Goal: Task Accomplishment & Management: Use online tool/utility

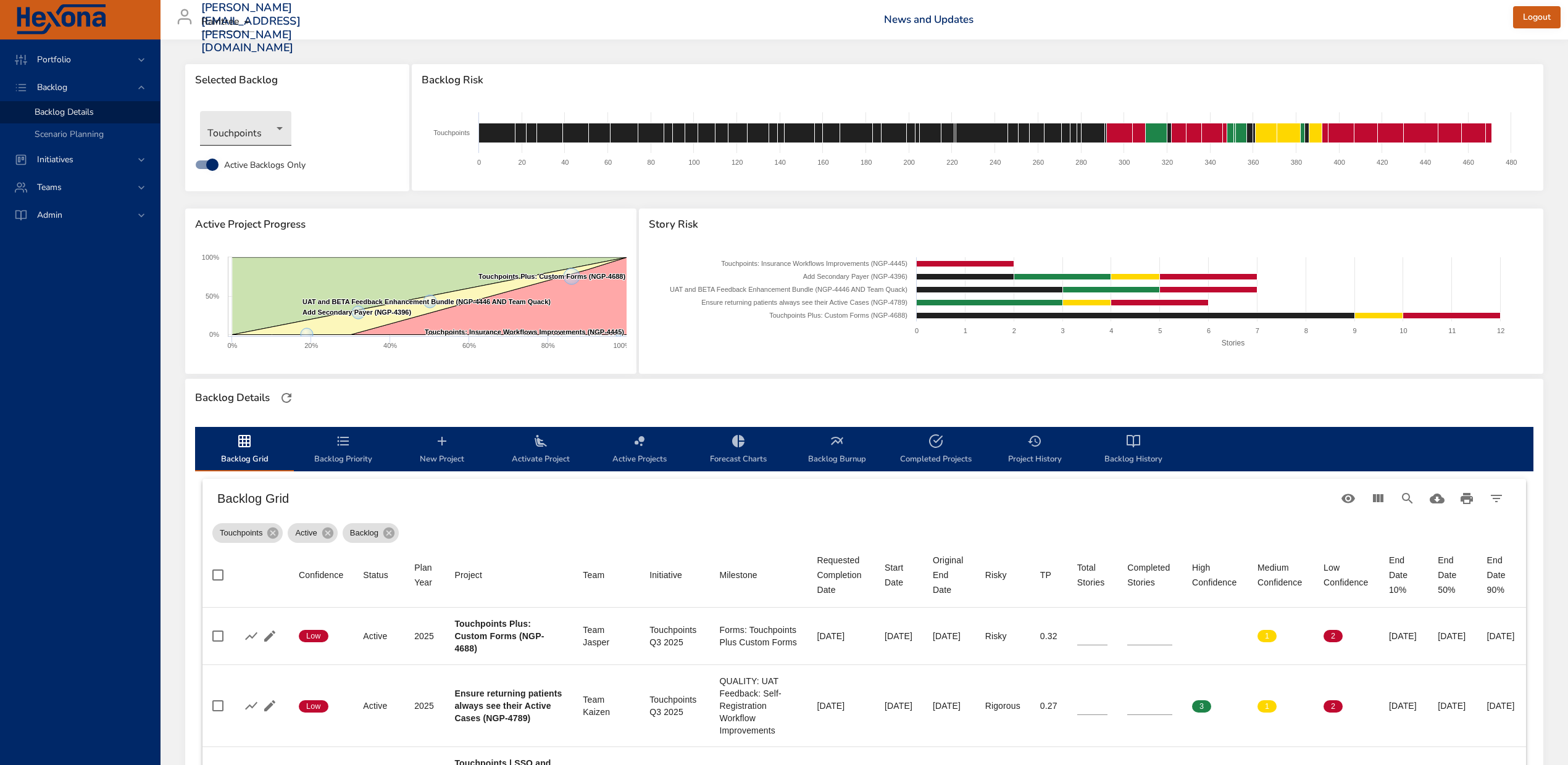
click at [263, 131] on body "Portfolio Backlog Backlog Details Scenario Planning Initiatives Teams Admin [PE…" at bounding box center [784, 383] width 1568 height 765
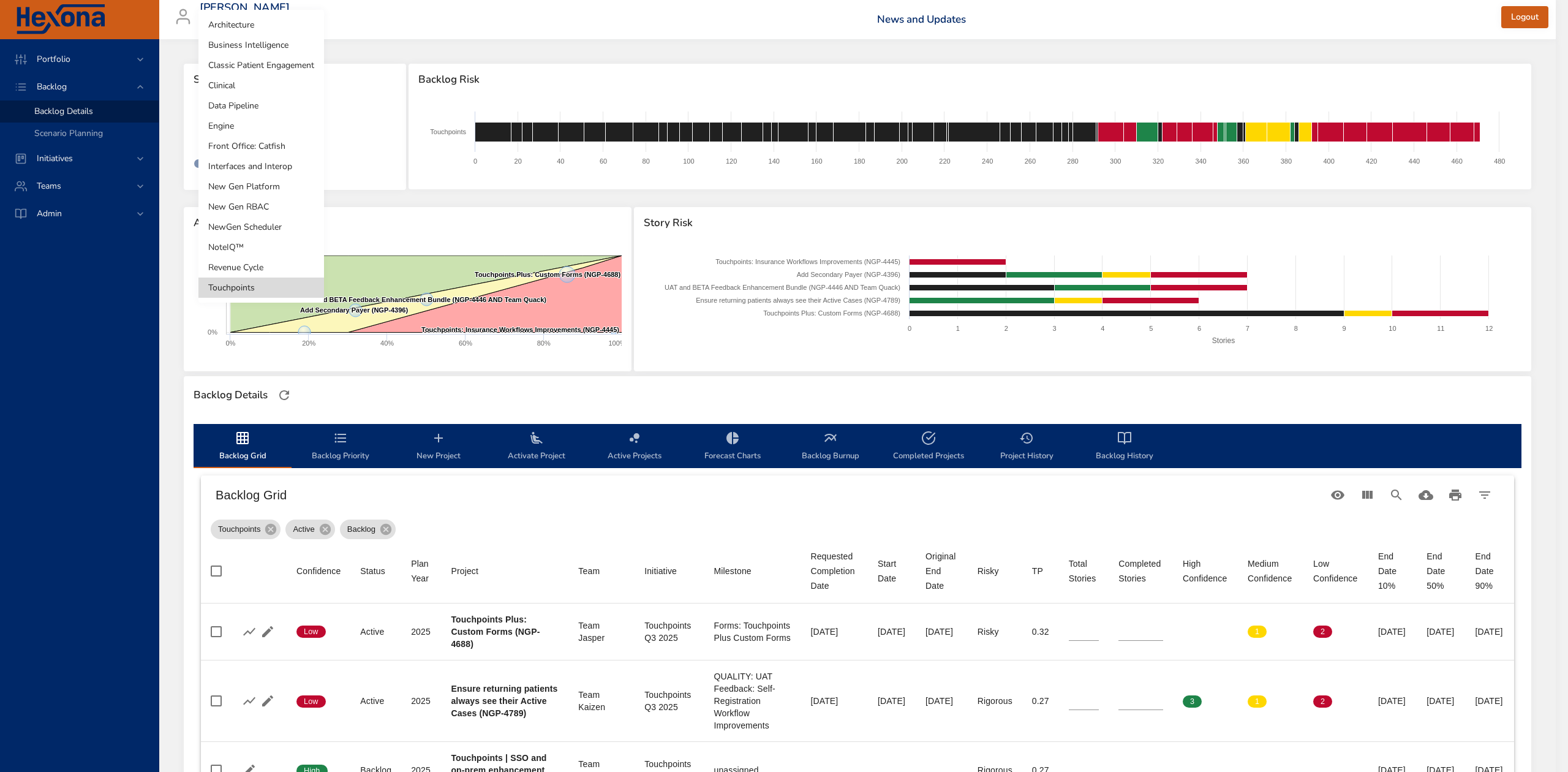
click at [273, 168] on li "Interfaces and Interop" at bounding box center [261, 166] width 126 height 20
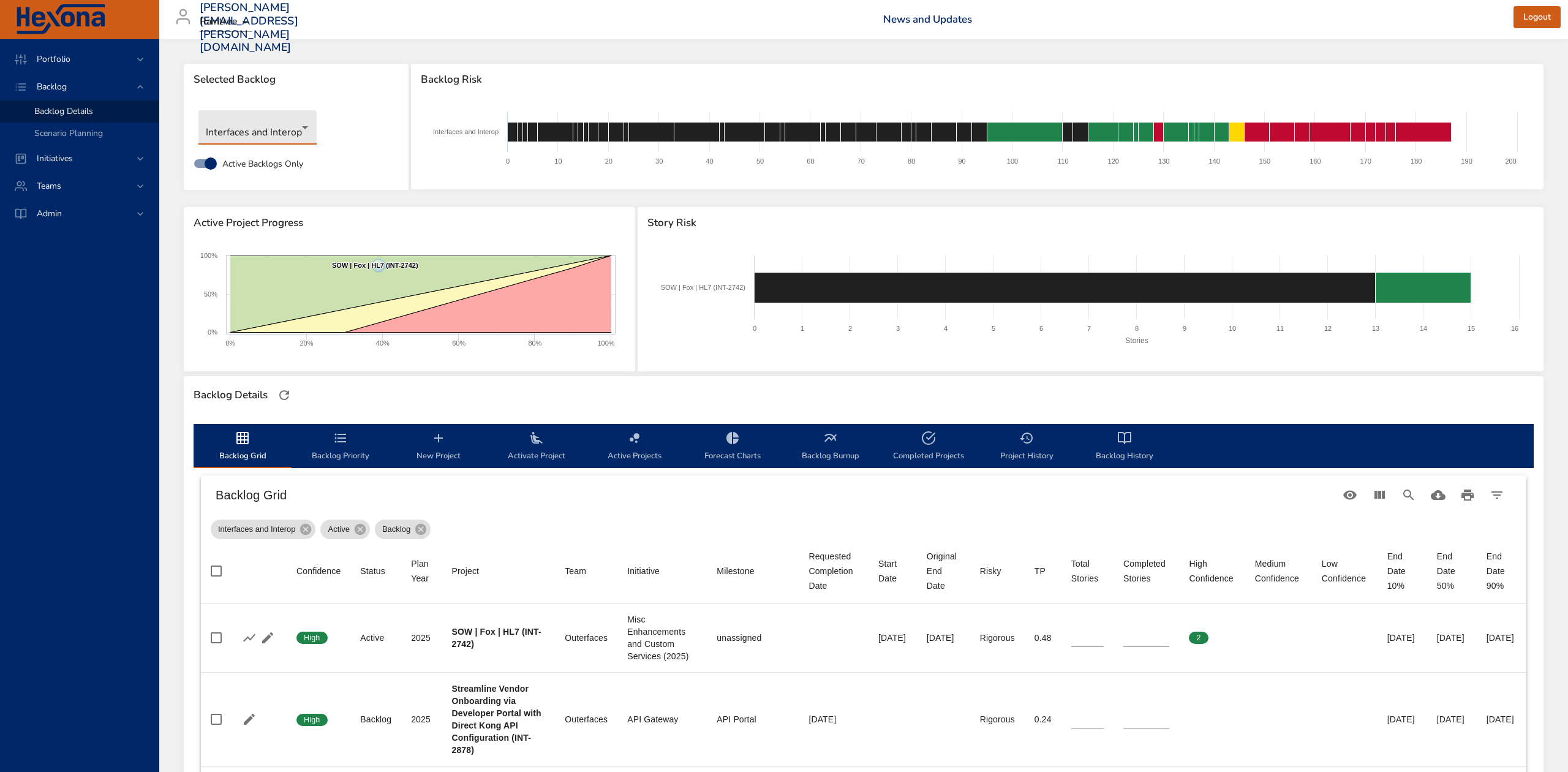
click at [302, 128] on body "Portfolio Backlog Backlog Details Scenario Planning Initiatives Teams Admin [PE…" at bounding box center [784, 386] width 1568 height 772
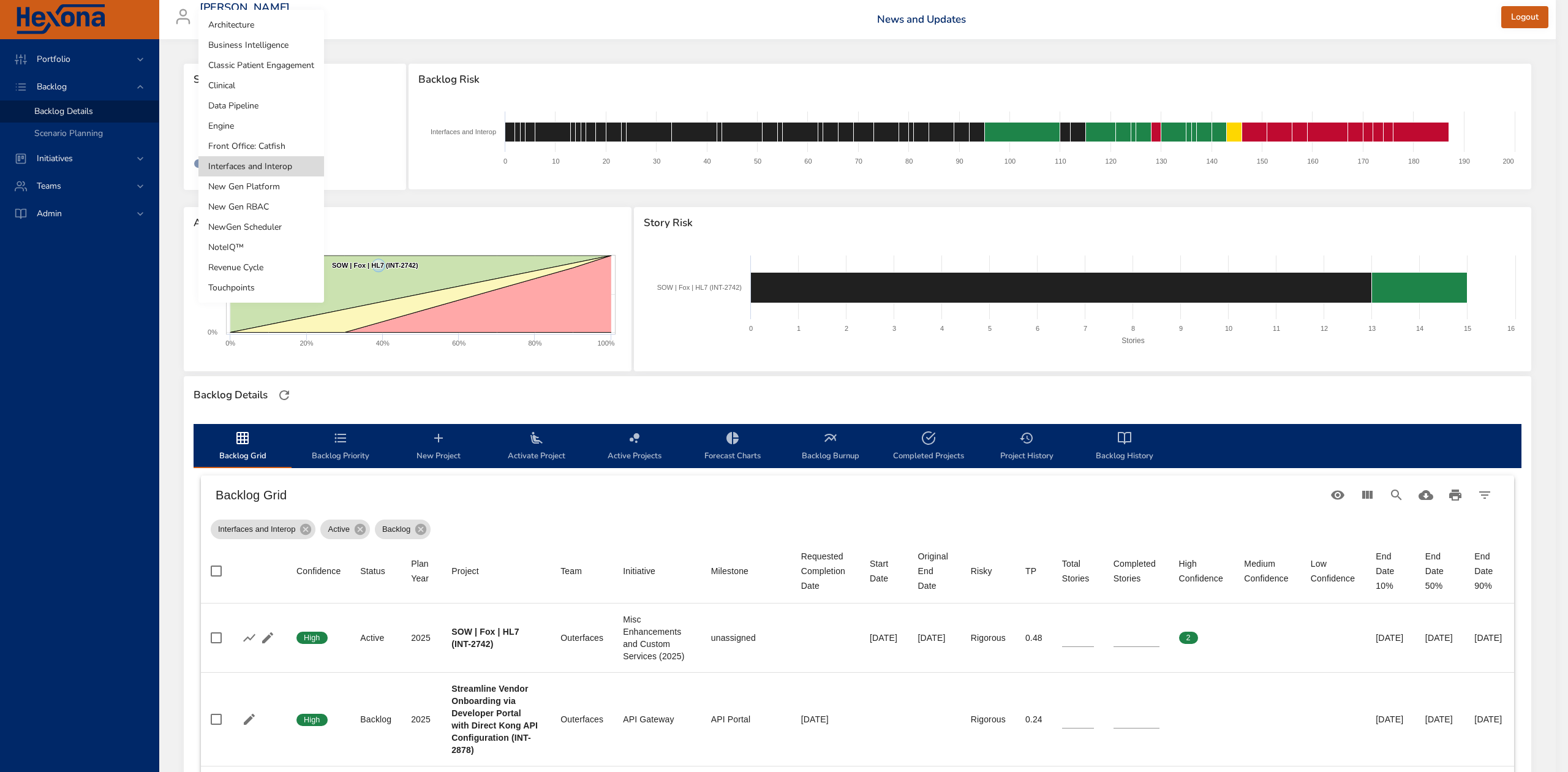
click at [284, 145] on li "Front Office: Catfish" at bounding box center [261, 146] width 126 height 20
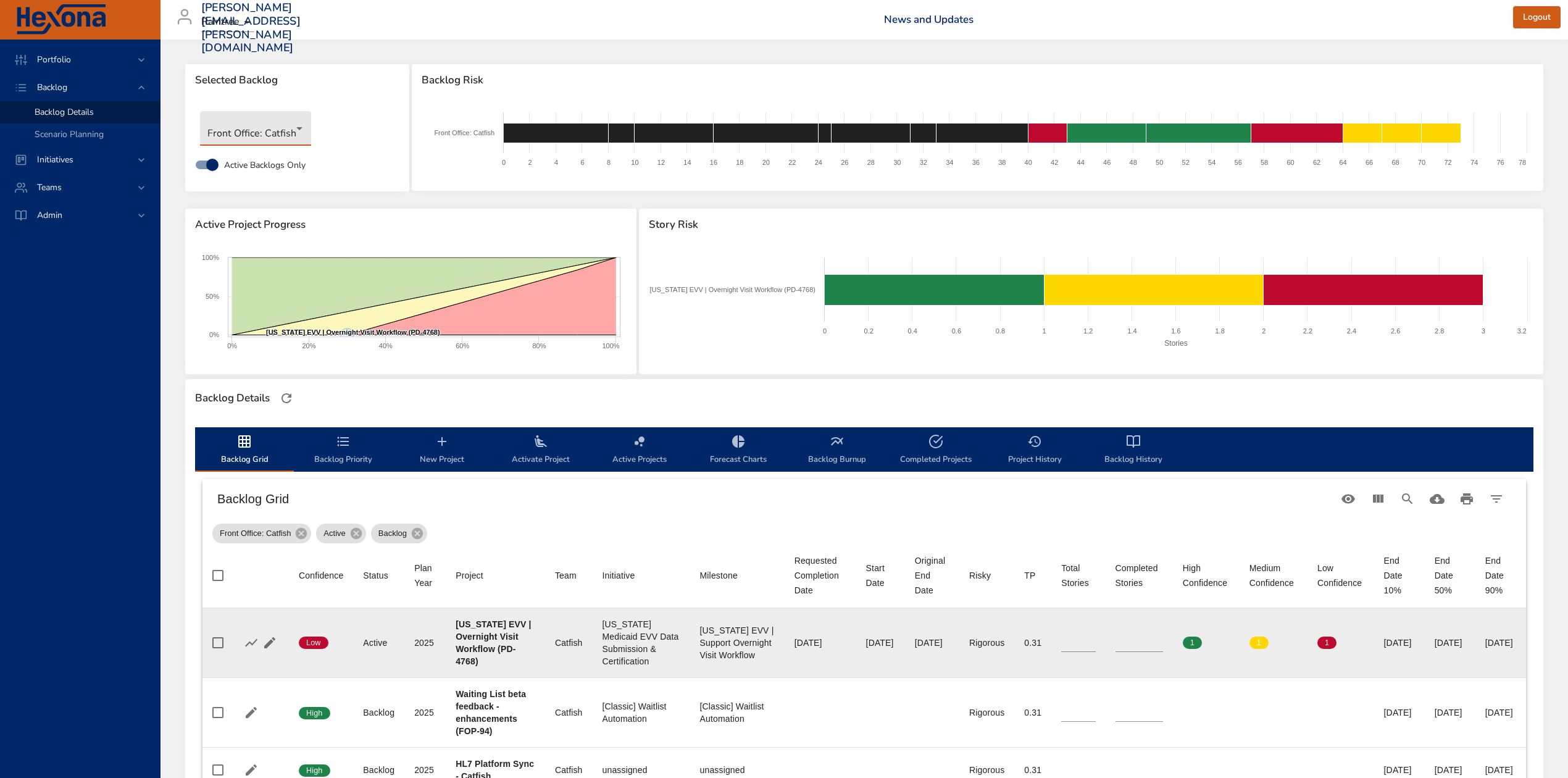
type input "*"
click at [1061, 645] on input "*" at bounding box center [1078, 643] width 34 height 19
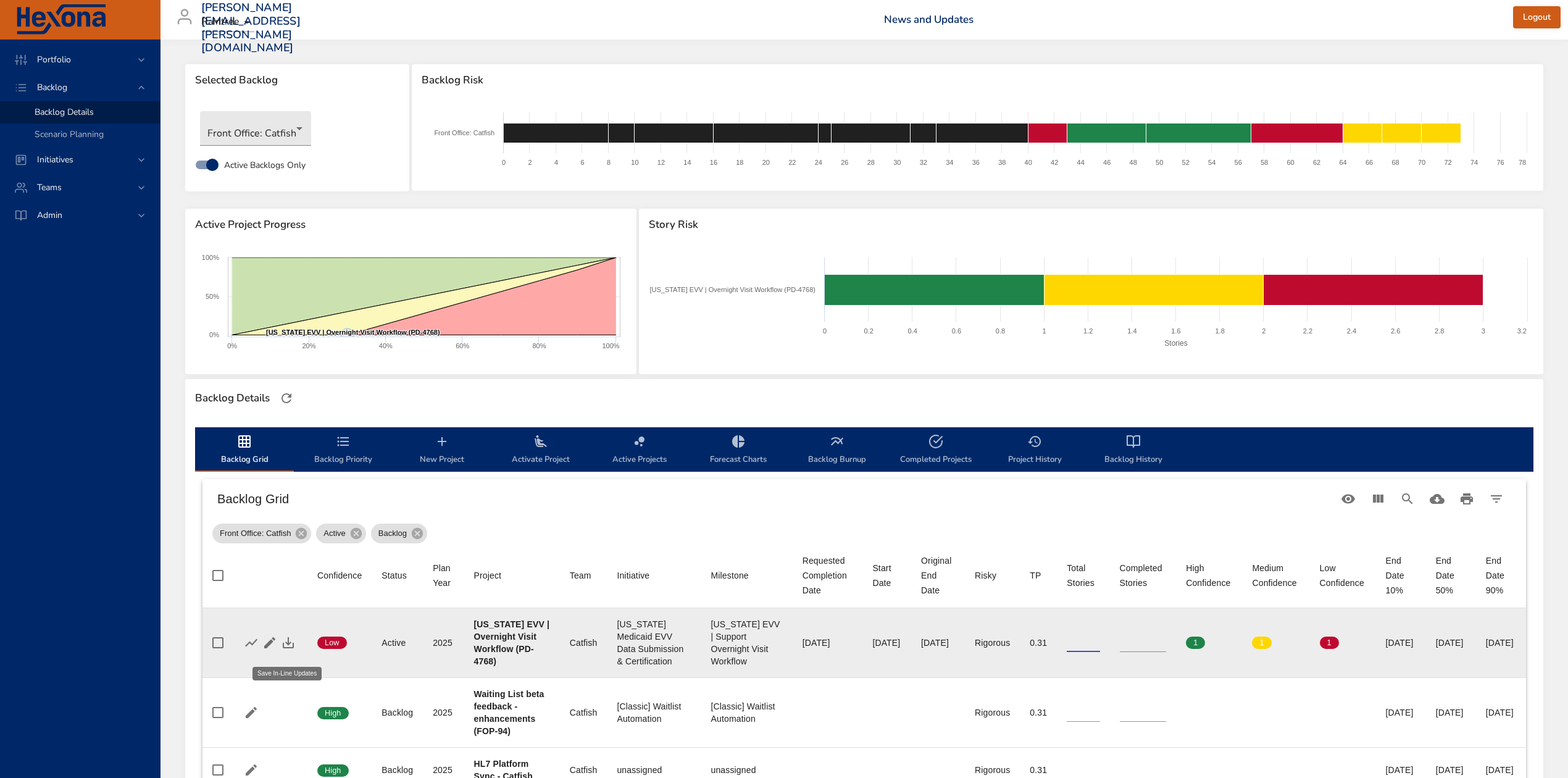
click at [287, 643] on icon "button" at bounding box center [289, 643] width 15 height 15
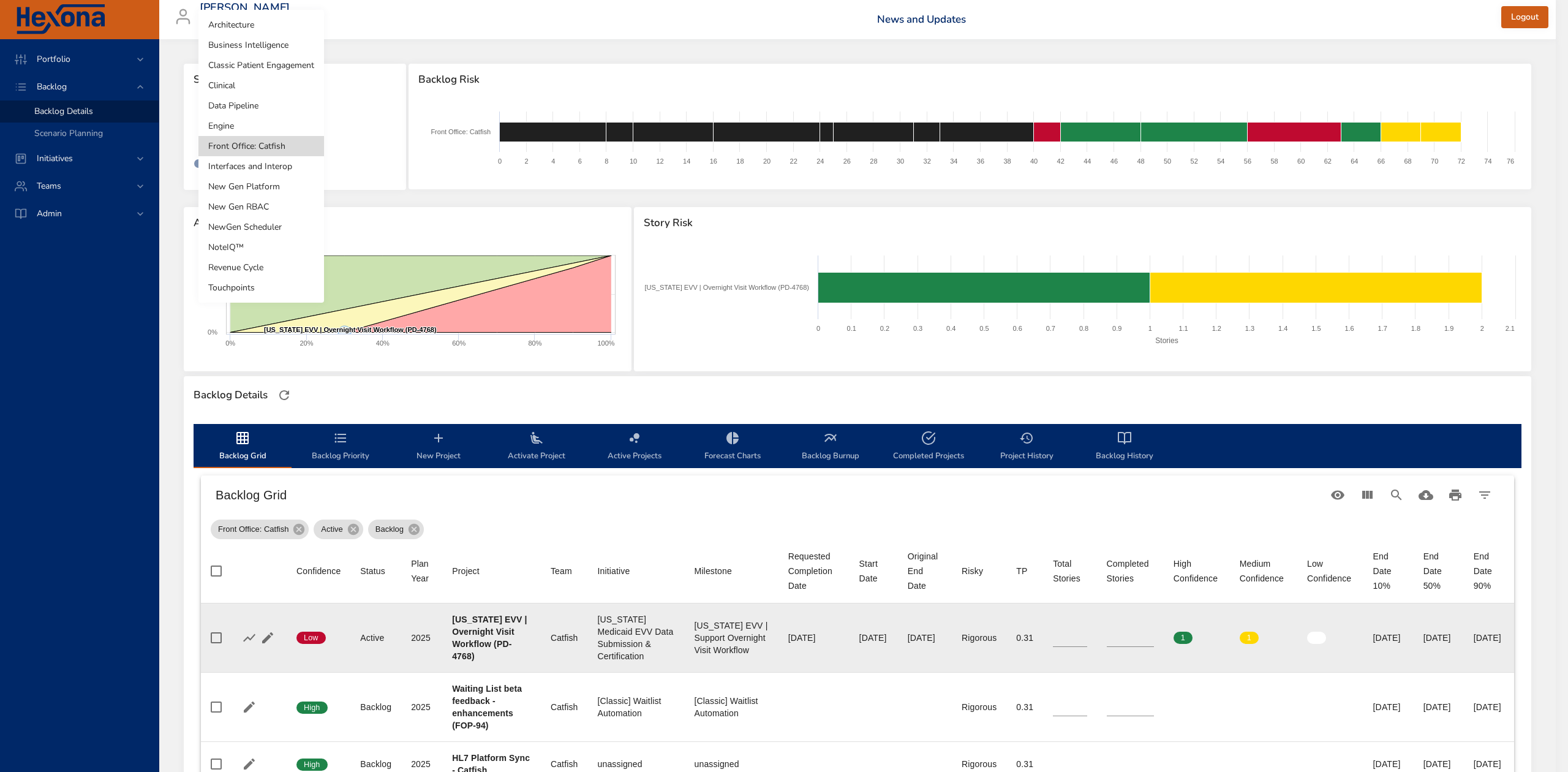
click at [292, 124] on body "Portfolio Backlog Backlog Details Scenario Planning Initiatives Teams Admin [PE…" at bounding box center [784, 386] width 1568 height 772
click at [224, 128] on li "Engine" at bounding box center [261, 126] width 126 height 20
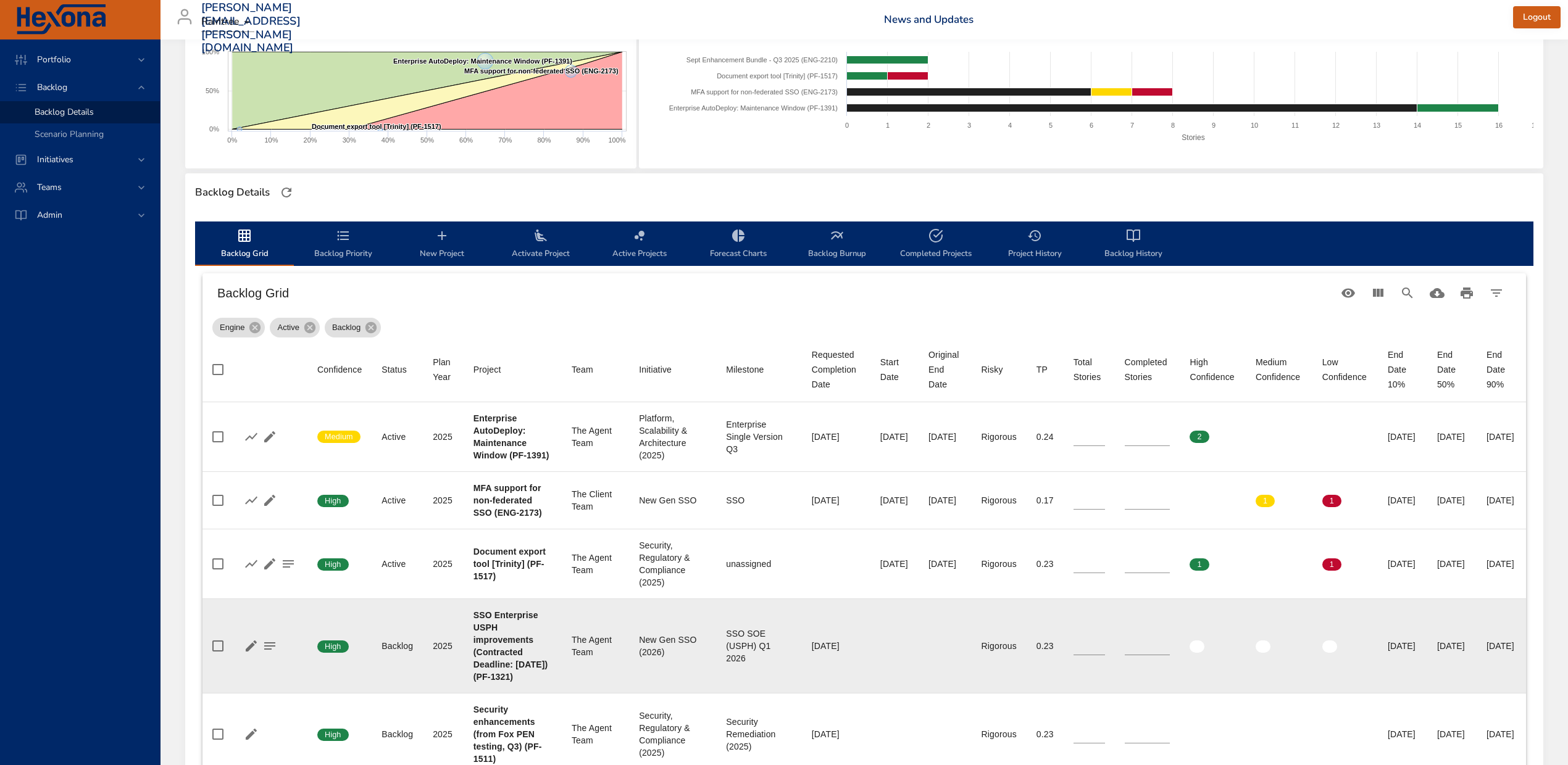
scroll to position [247, 0]
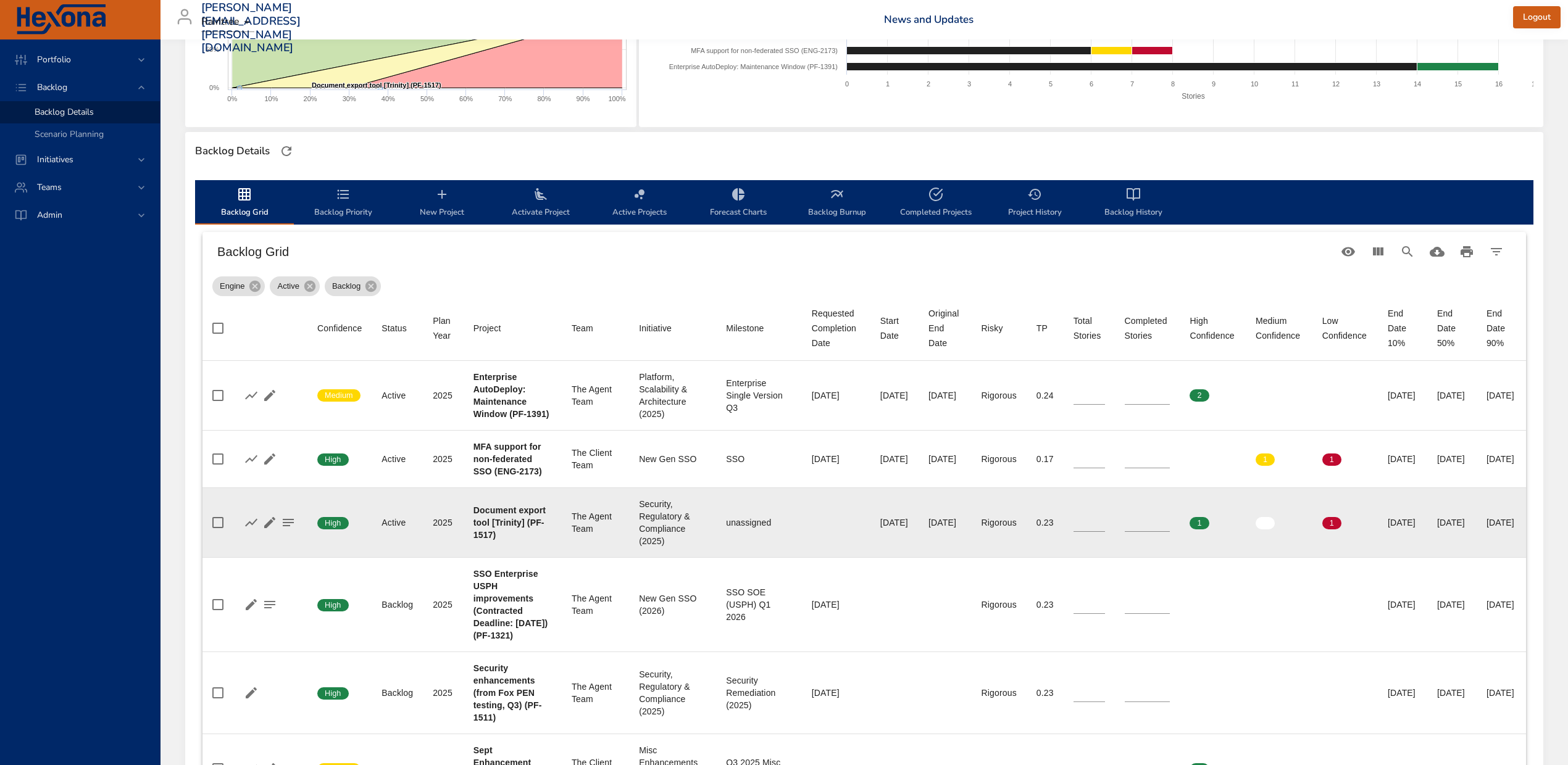
type input "*"
click at [1143, 532] on input "*" at bounding box center [1147, 523] width 45 height 19
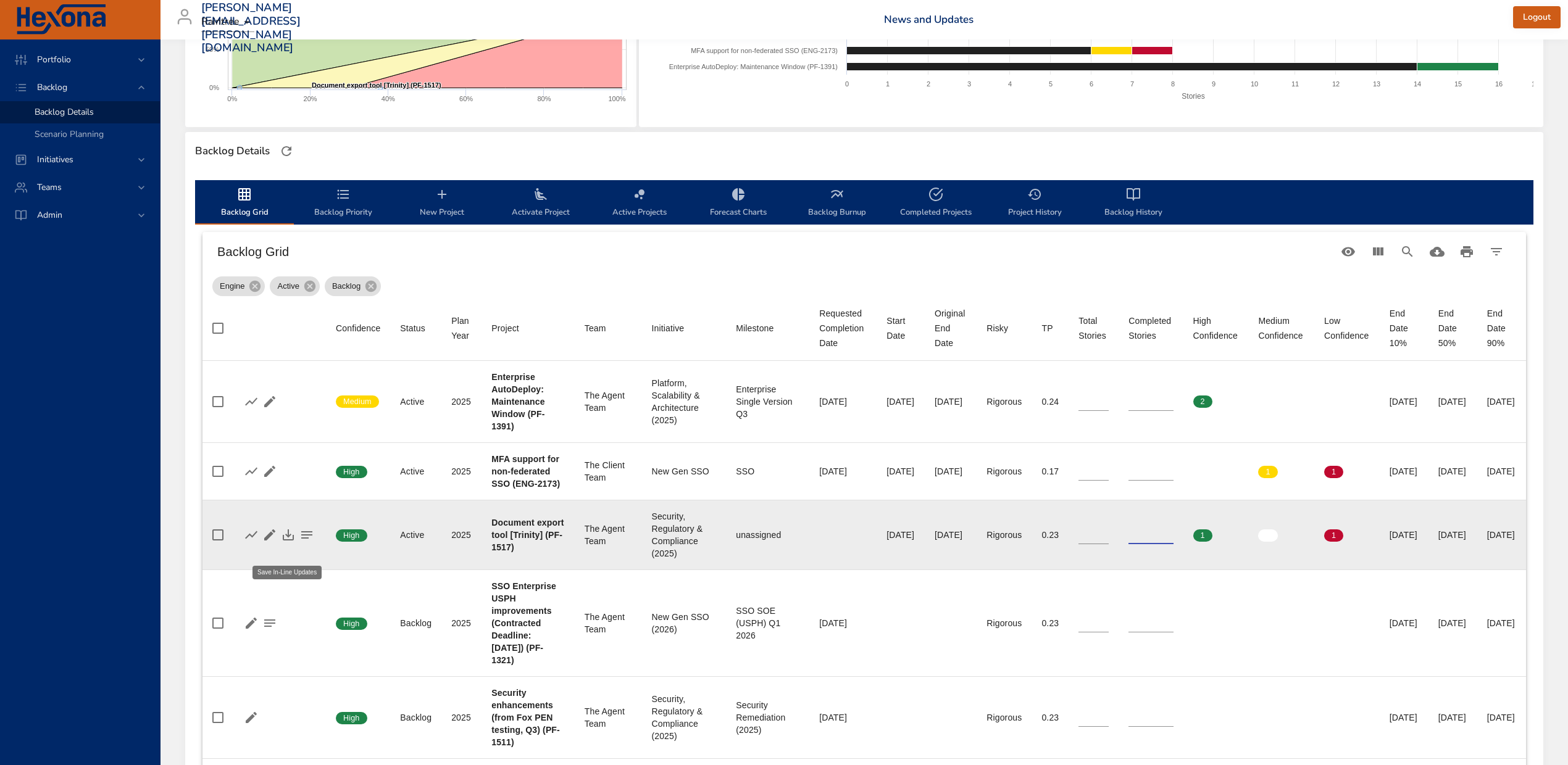
click at [285, 542] on icon "button" at bounding box center [289, 535] width 15 height 15
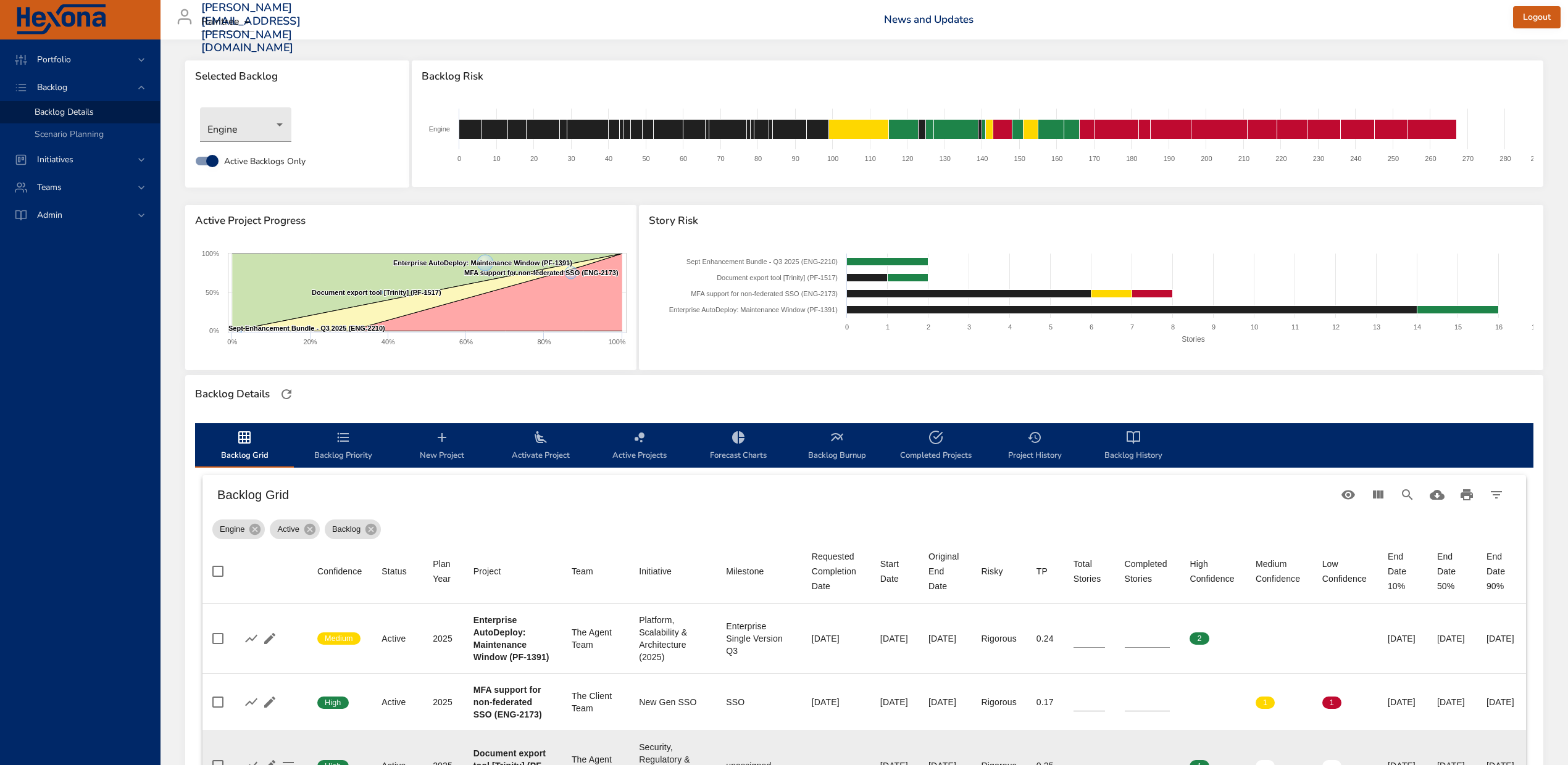
scroll to position [0, 0]
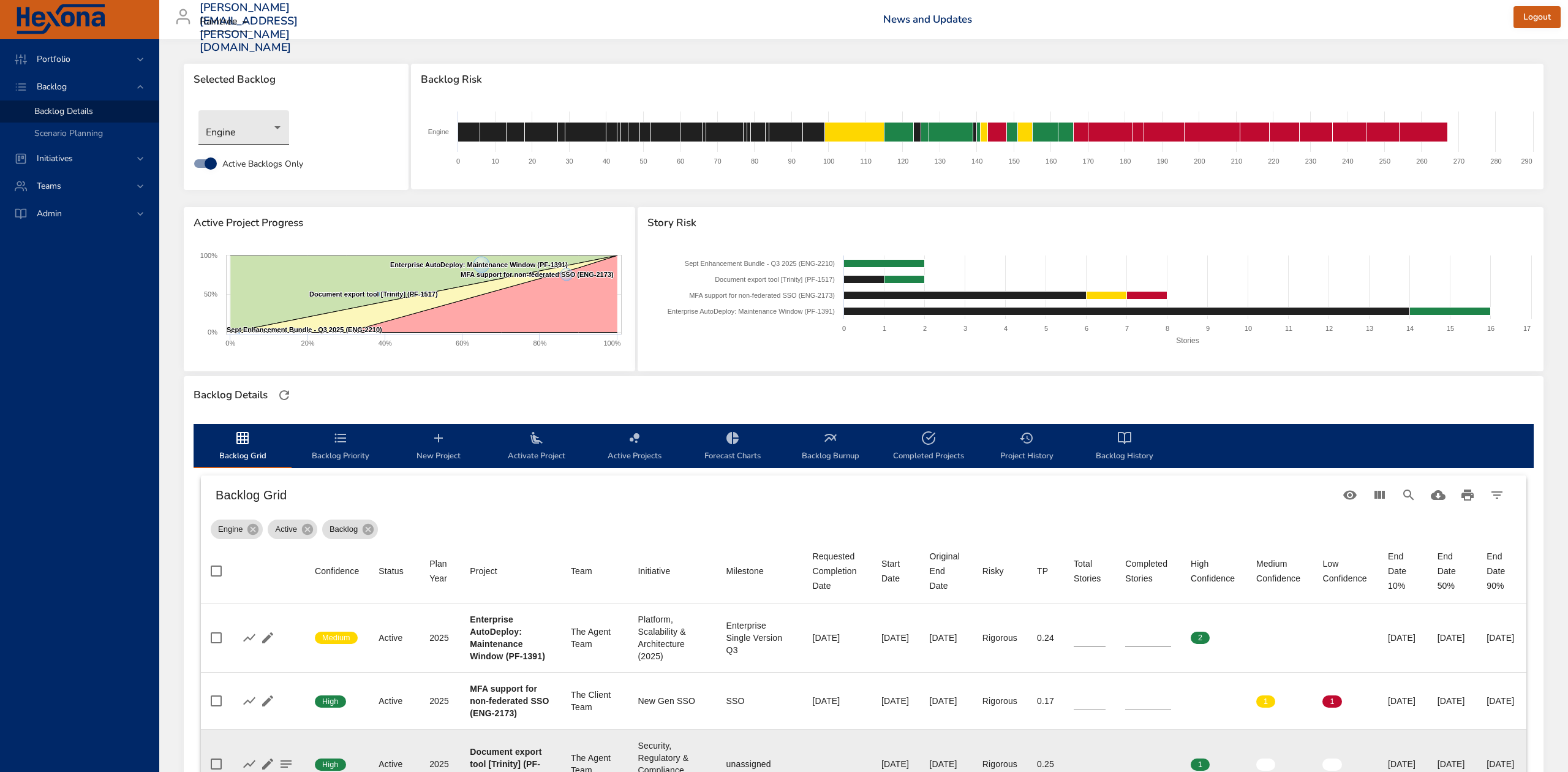
click at [277, 115] on body "Portfolio Backlog Backlog Details Scenario Planning Initiatives Teams Admin [PE…" at bounding box center [784, 386] width 1568 height 772
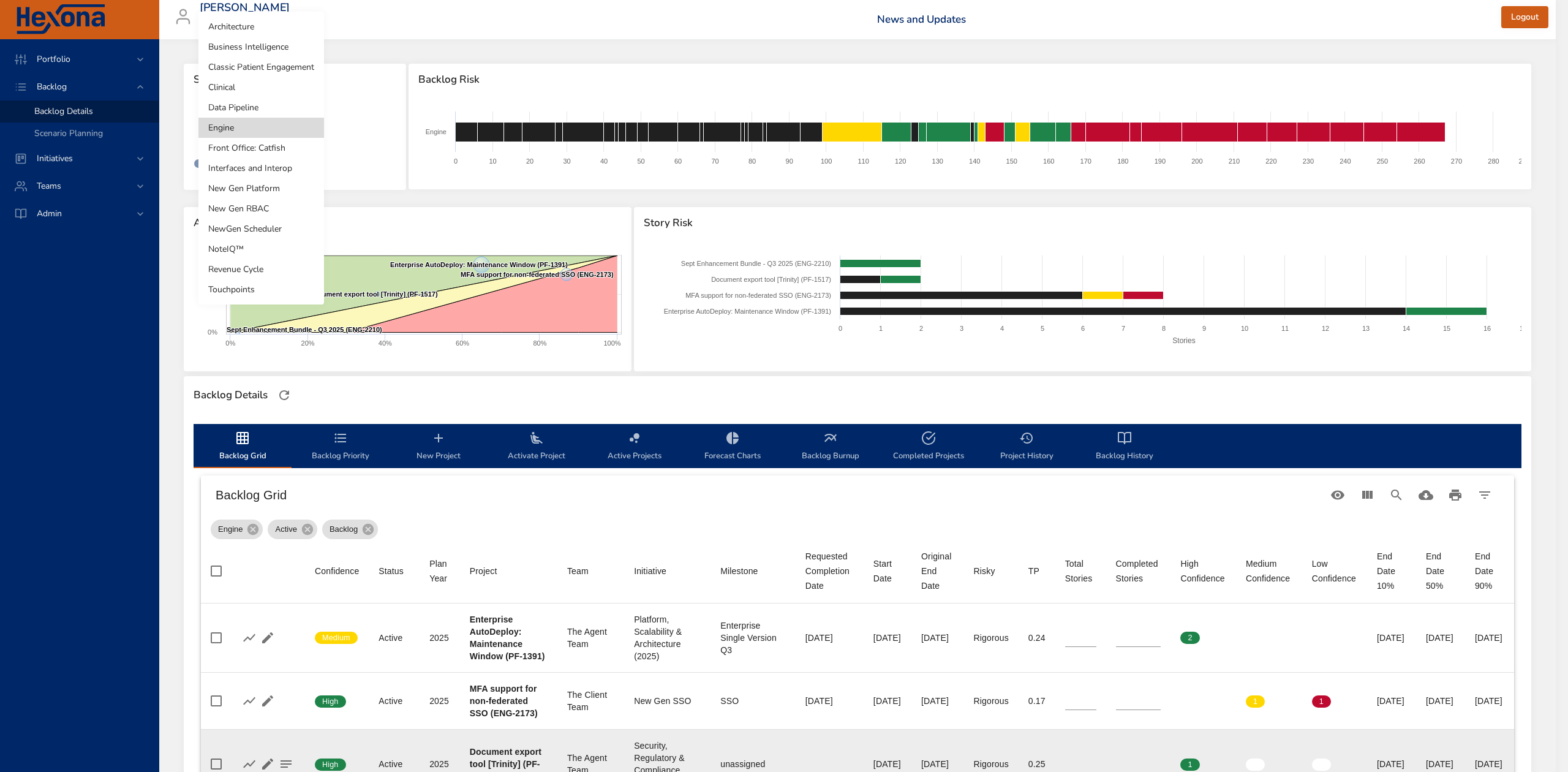
click at [271, 103] on li "Data Pipeline" at bounding box center [261, 107] width 126 height 20
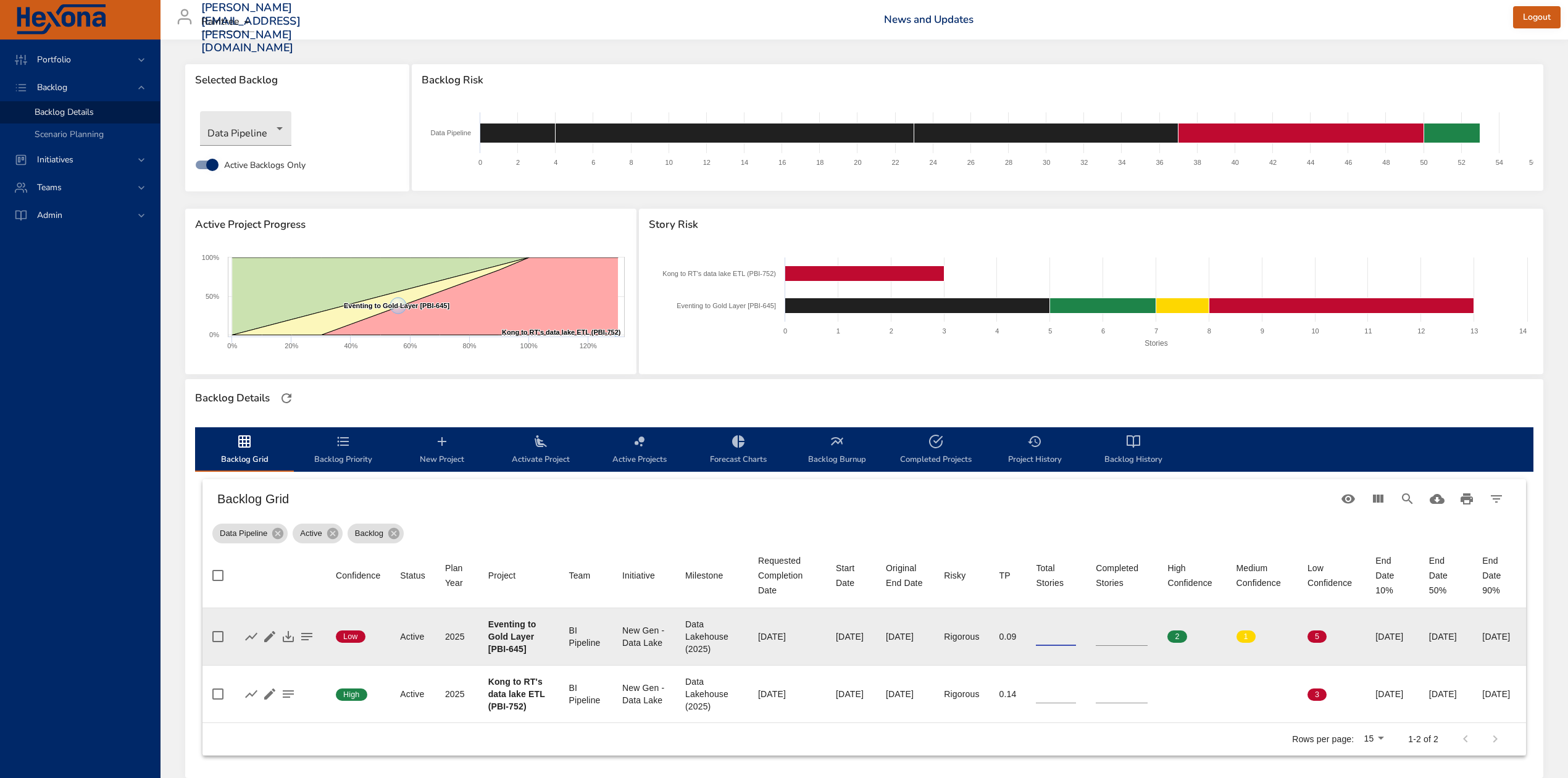
type input "**"
click at [1045, 635] on input "**" at bounding box center [1056, 636] width 40 height 19
click at [287, 644] on icon "button" at bounding box center [289, 636] width 15 height 15
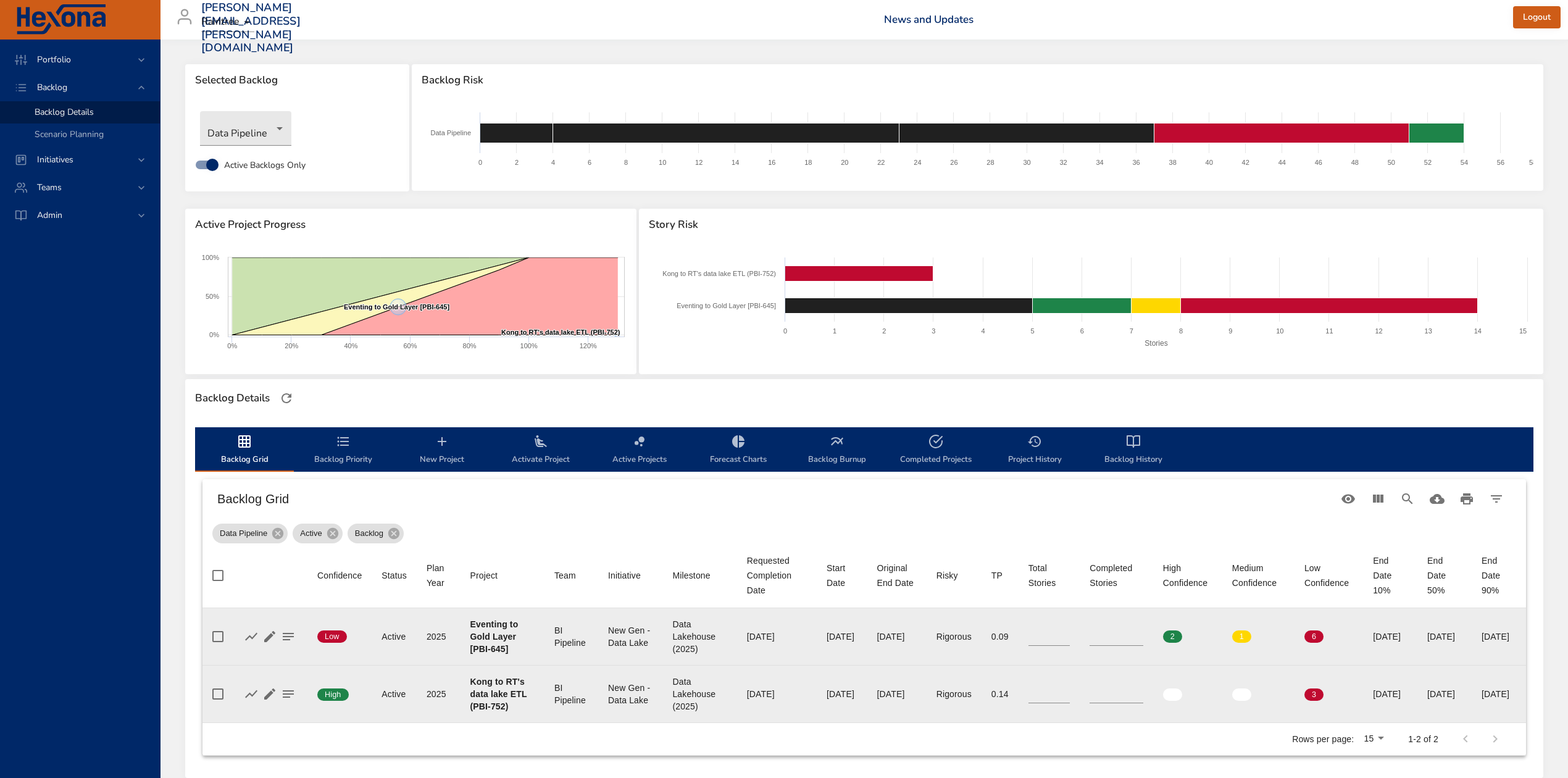
click at [1112, 697] on input "*" at bounding box center [1116, 694] width 53 height 19
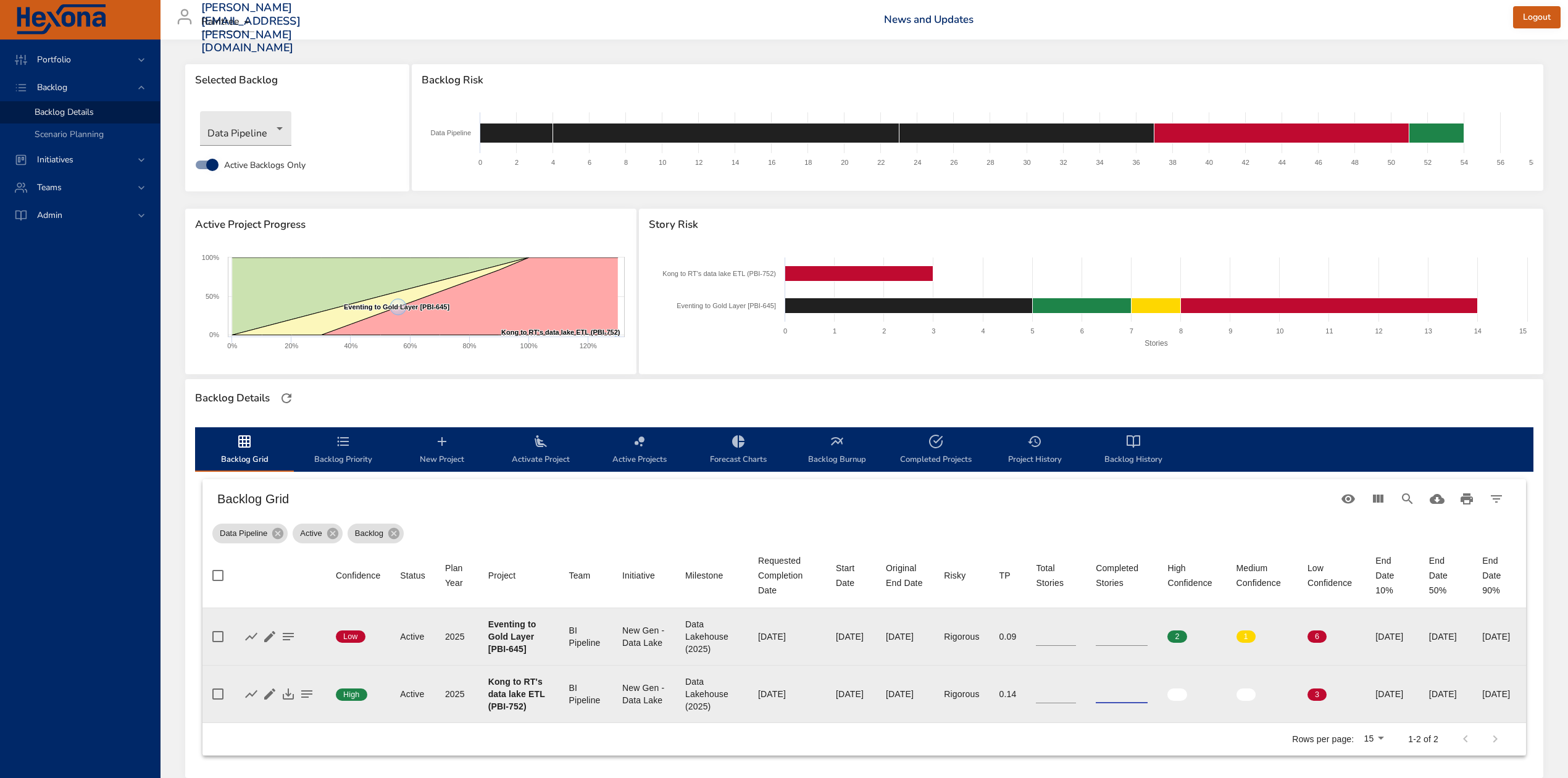
click at [1112, 697] on td "Completed Stories *" at bounding box center [1121, 694] width 72 height 57
click at [1115, 703] on input "*" at bounding box center [1121, 694] width 52 height 19
type input "*"
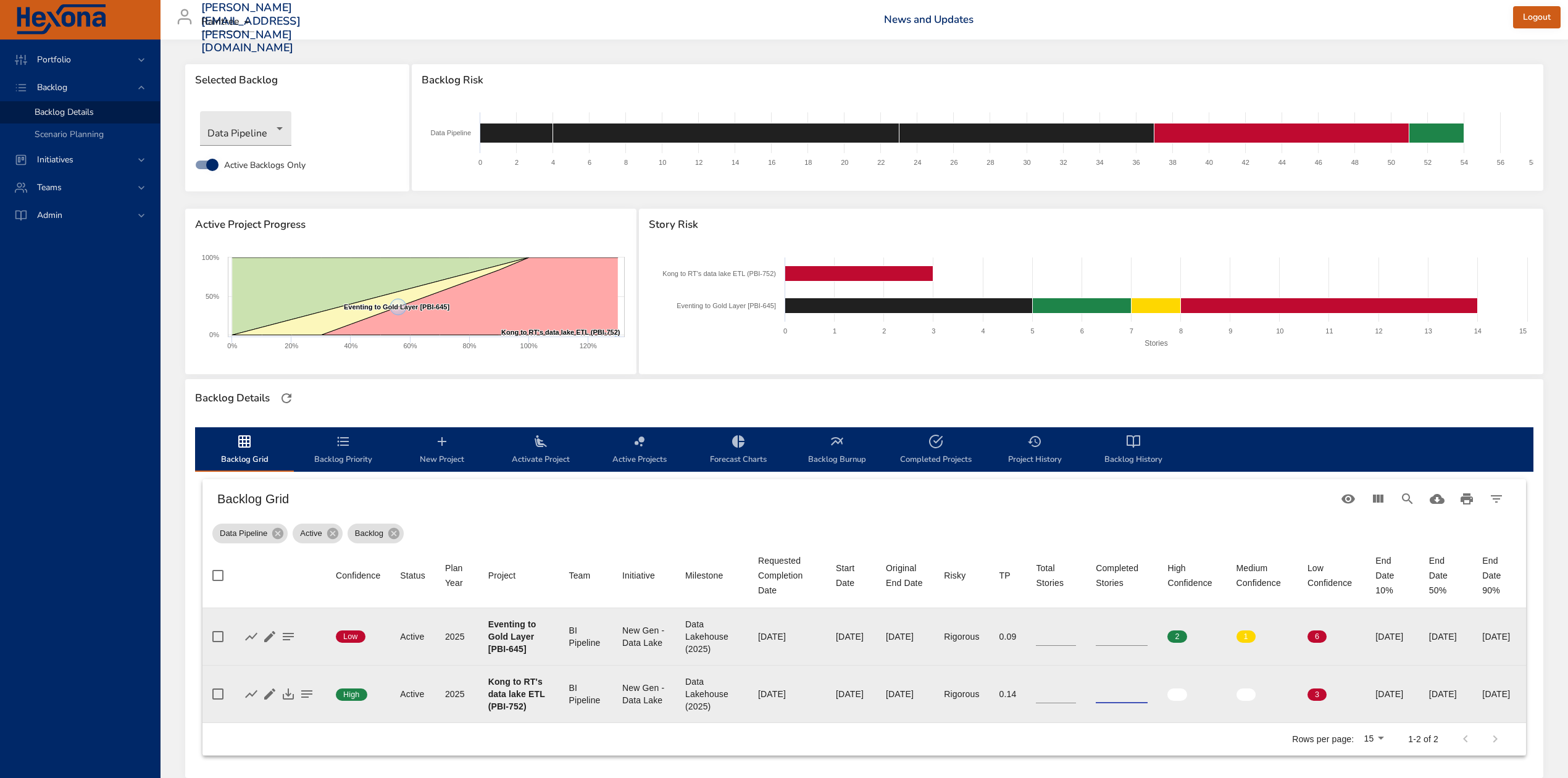
click at [1115, 703] on input "*" at bounding box center [1121, 694] width 52 height 19
click at [285, 701] on icon "button" at bounding box center [289, 694] width 15 height 15
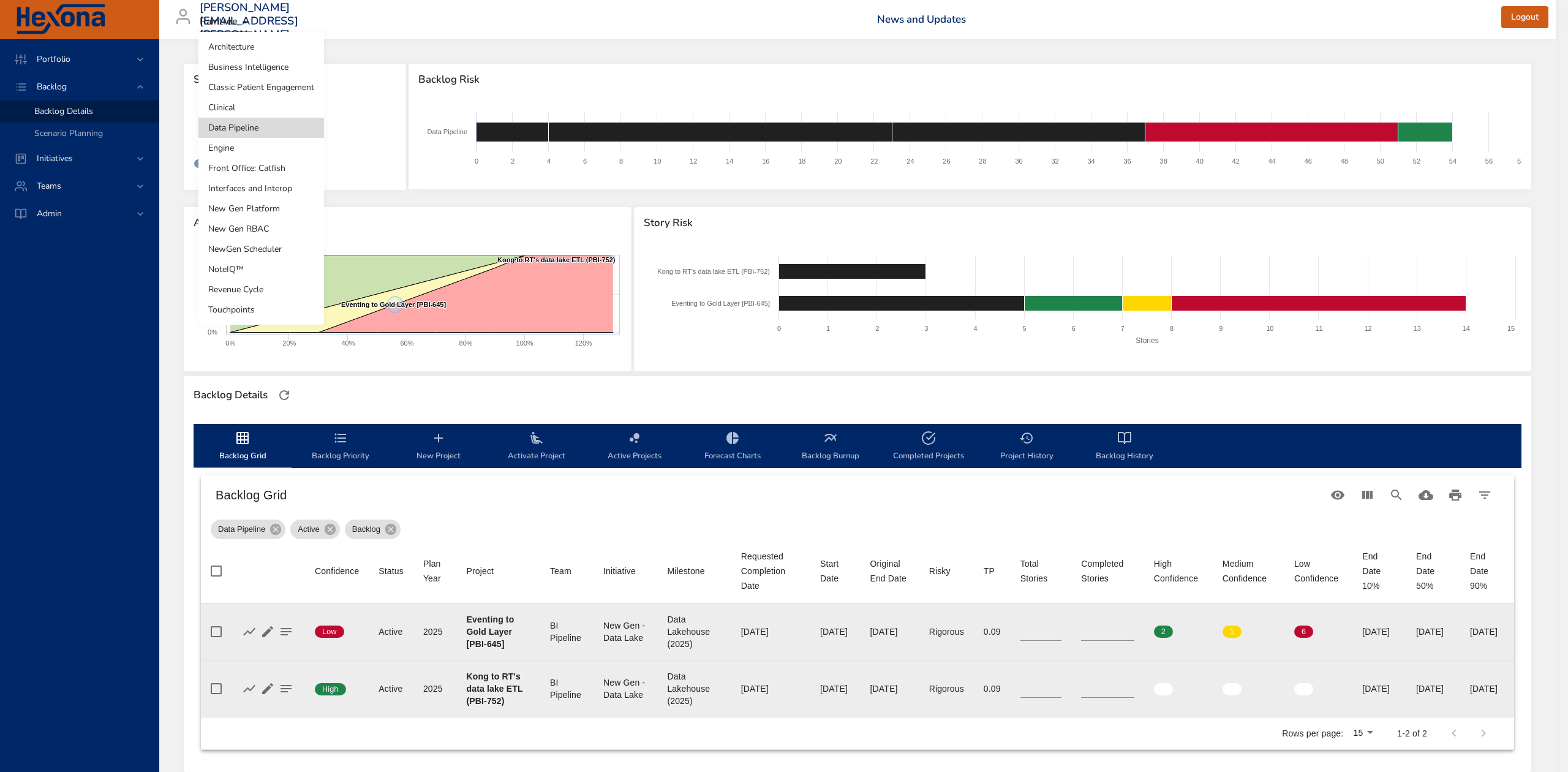
click at [258, 129] on body "Portfolio Backlog Backlog Details Scenario Planning Initiatives Teams Admin [PE…" at bounding box center [784, 386] width 1568 height 772
click at [255, 100] on li "Clinical" at bounding box center [261, 107] width 126 height 20
